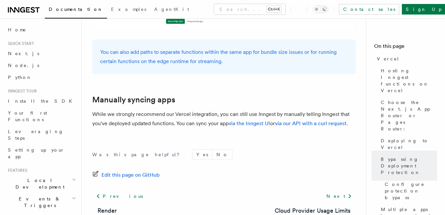
scroll to position [1156, 0]
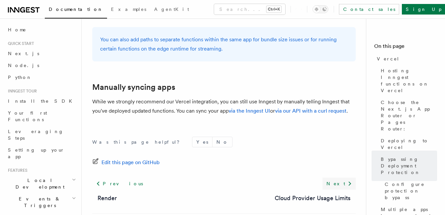
click at [342, 177] on link "Next" at bounding box center [339, 183] width 33 height 12
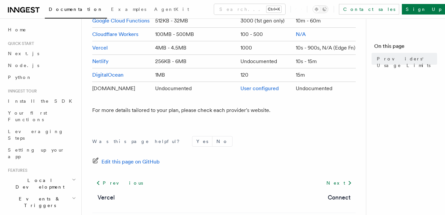
scroll to position [119, 0]
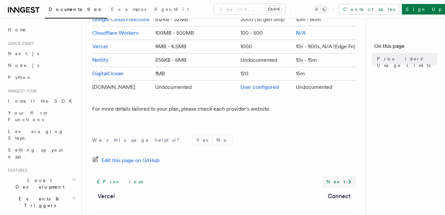
click at [344, 180] on link "Next" at bounding box center [339, 181] width 33 height 12
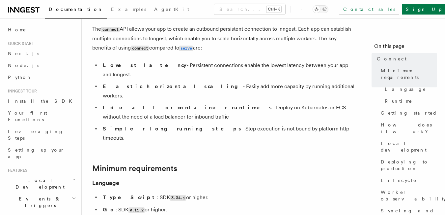
scroll to position [145, 0]
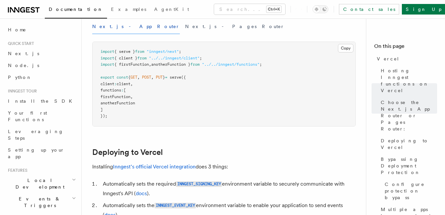
scroll to position [185, 0]
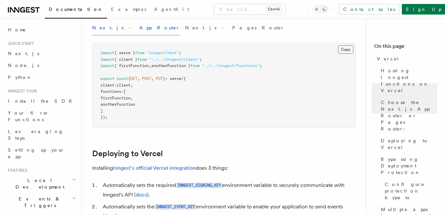
click at [345, 48] on button "Copy Copied" at bounding box center [345, 49] width 15 height 9
click at [185, 26] on button "Next.js - Pages Router" at bounding box center [235, 27] width 100 height 15
click at [338, 43] on pre "import { serve } from "inngest/next" ; import { client } from "../../inngest/cl…" at bounding box center [224, 85] width 263 height 84
click at [343, 48] on button "Copy Copied" at bounding box center [345, 49] width 15 height 9
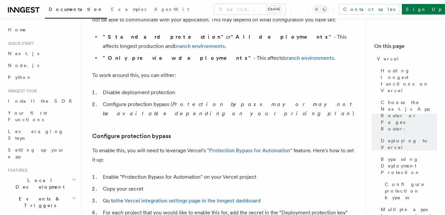
scroll to position [527, 0]
click at [111, 9] on span "Examples" at bounding box center [128, 9] width 35 height 5
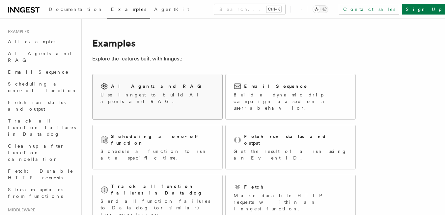
click at [129, 77] on div "AI Agents and RAG Use Inngest to build AI agents and RAG." at bounding box center [158, 93] width 130 height 38
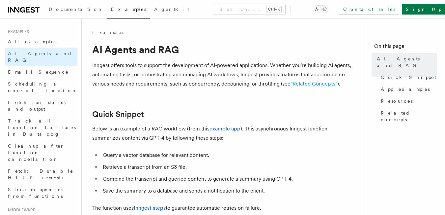
click at [304, 84] on link ""Related Concepts"" at bounding box center [314, 83] width 47 height 6
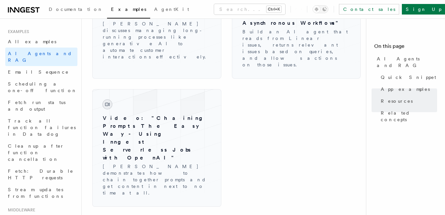
scroll to position [1188, 0]
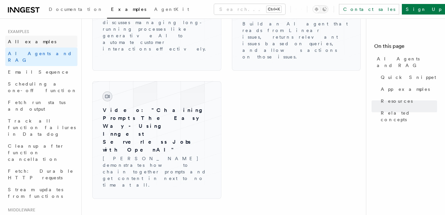
click at [23, 38] on link "All examples" at bounding box center [41, 42] width 72 height 12
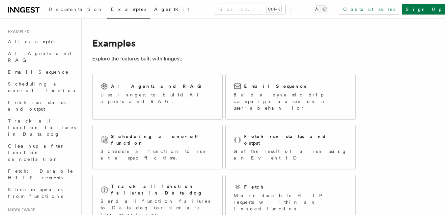
click at [154, 7] on span "AgentKit" at bounding box center [171, 9] width 35 height 5
